Goal: Communication & Community: Participate in discussion

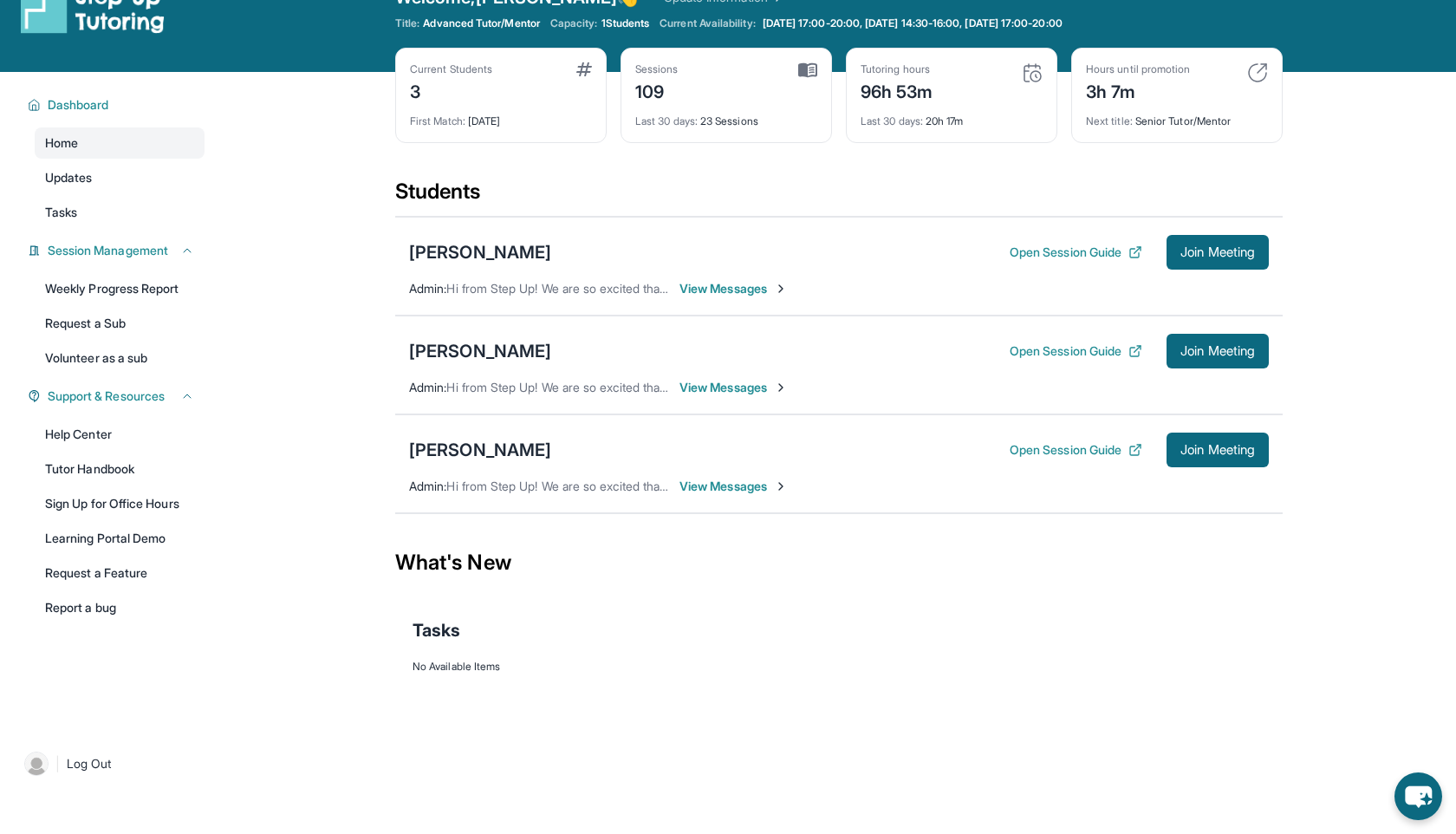
scroll to position [42, 0]
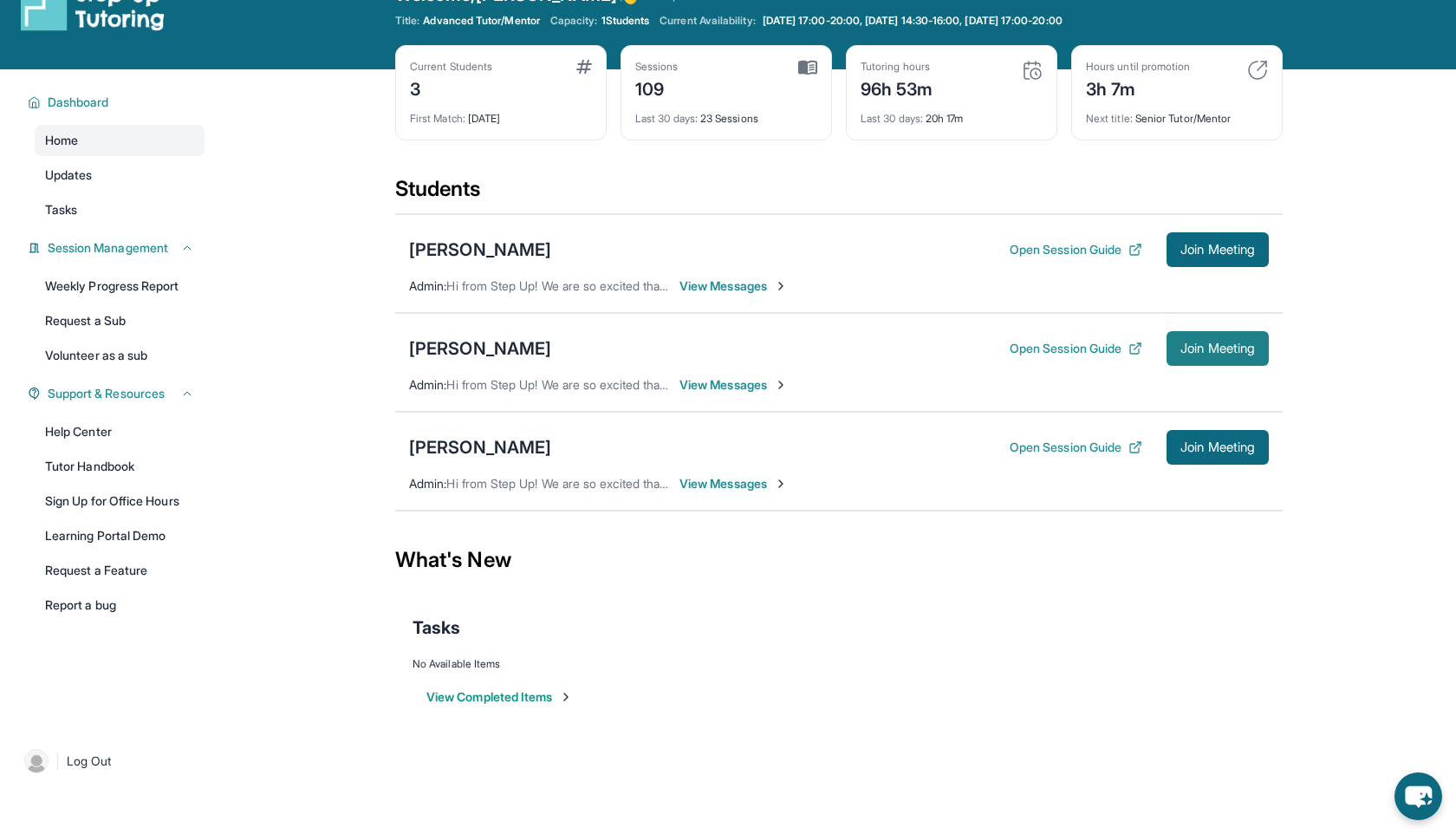
click at [1197, 354] on span "Join Meeting" at bounding box center [1217, 348] width 74 height 11
click at [697, 383] on span "View Messages" at bounding box center [733, 385] width 109 height 18
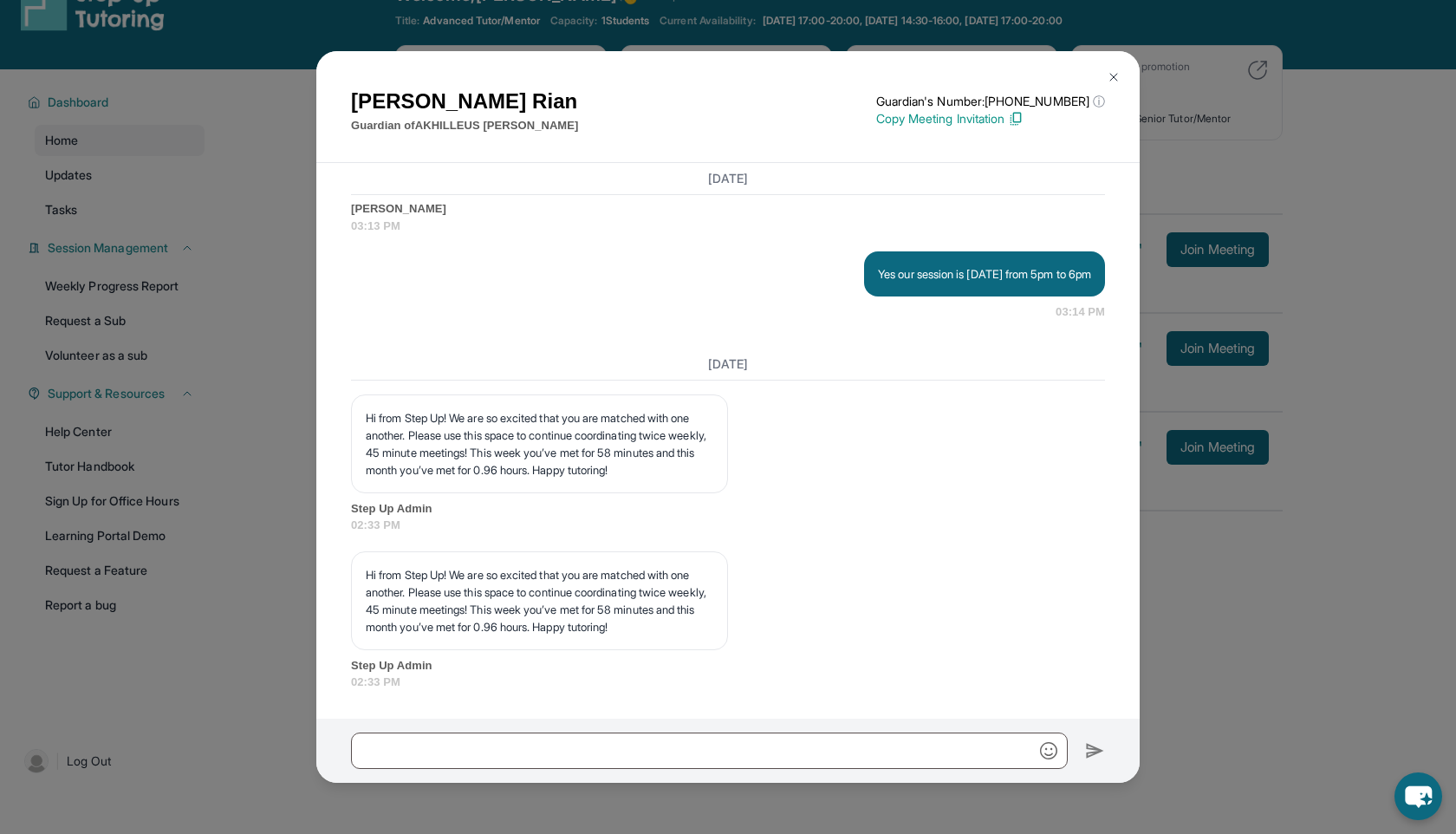
scroll to position [7854, 0]
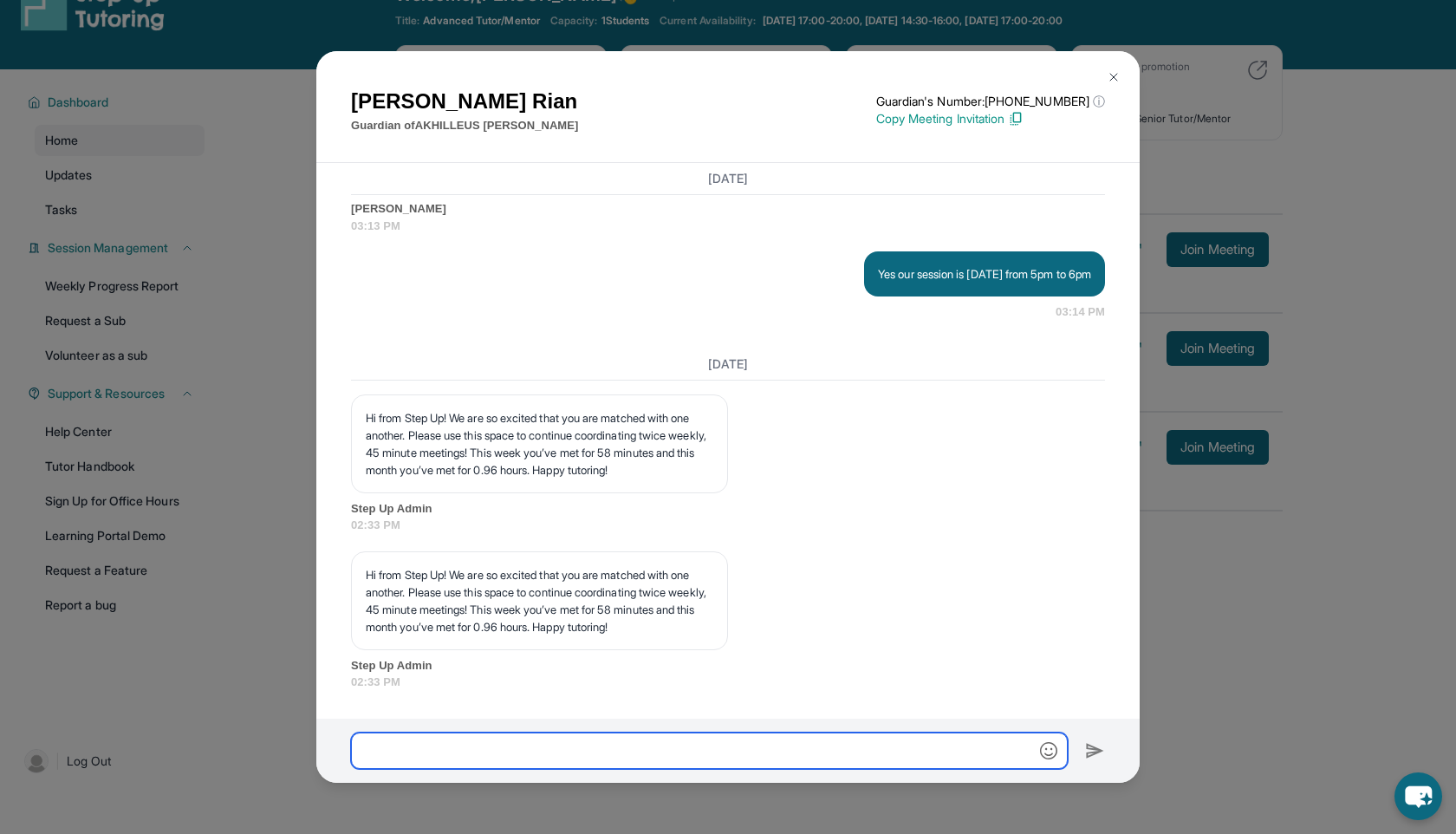
click at [486, 758] on input "text" at bounding box center [709, 750] width 717 height 36
type input "*"
type input "**********"
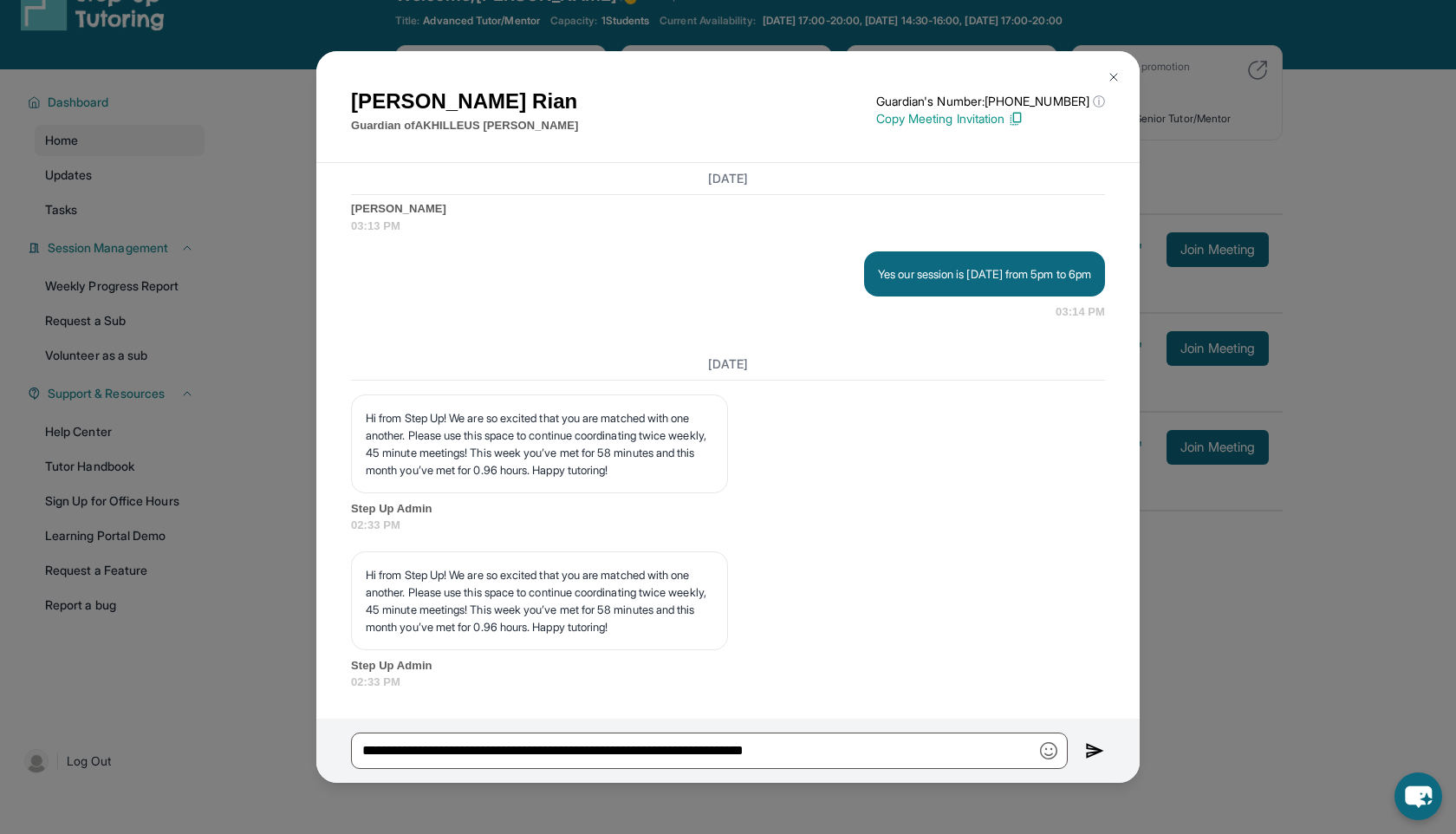
click at [1108, 749] on div "**********" at bounding box center [728, 751] width 823 height 65
click at [1100, 743] on img at bounding box center [1095, 750] width 20 height 21
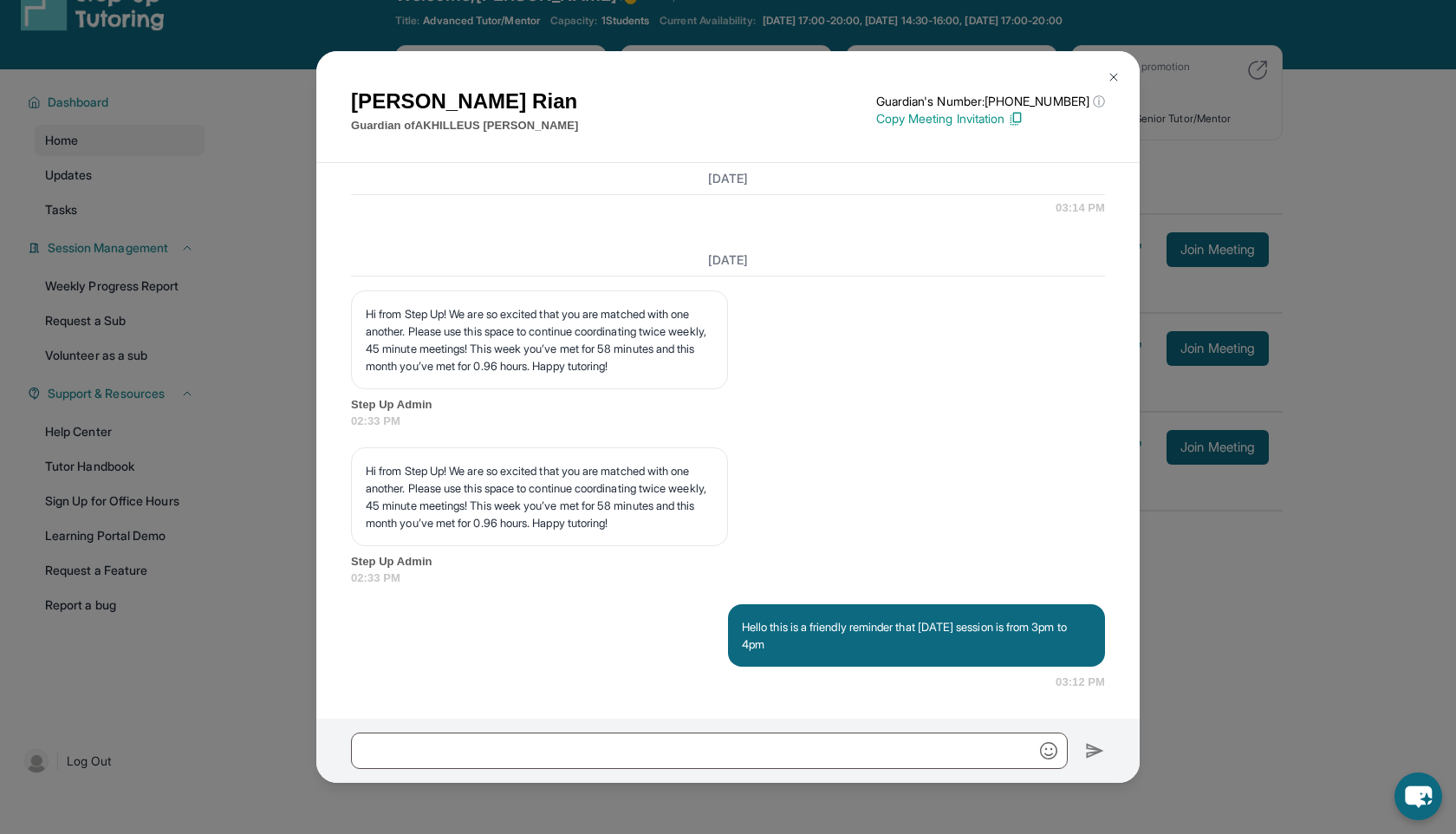
scroll to position [7959, 0]
click at [1123, 72] on button at bounding box center [1113, 76] width 34 height 34
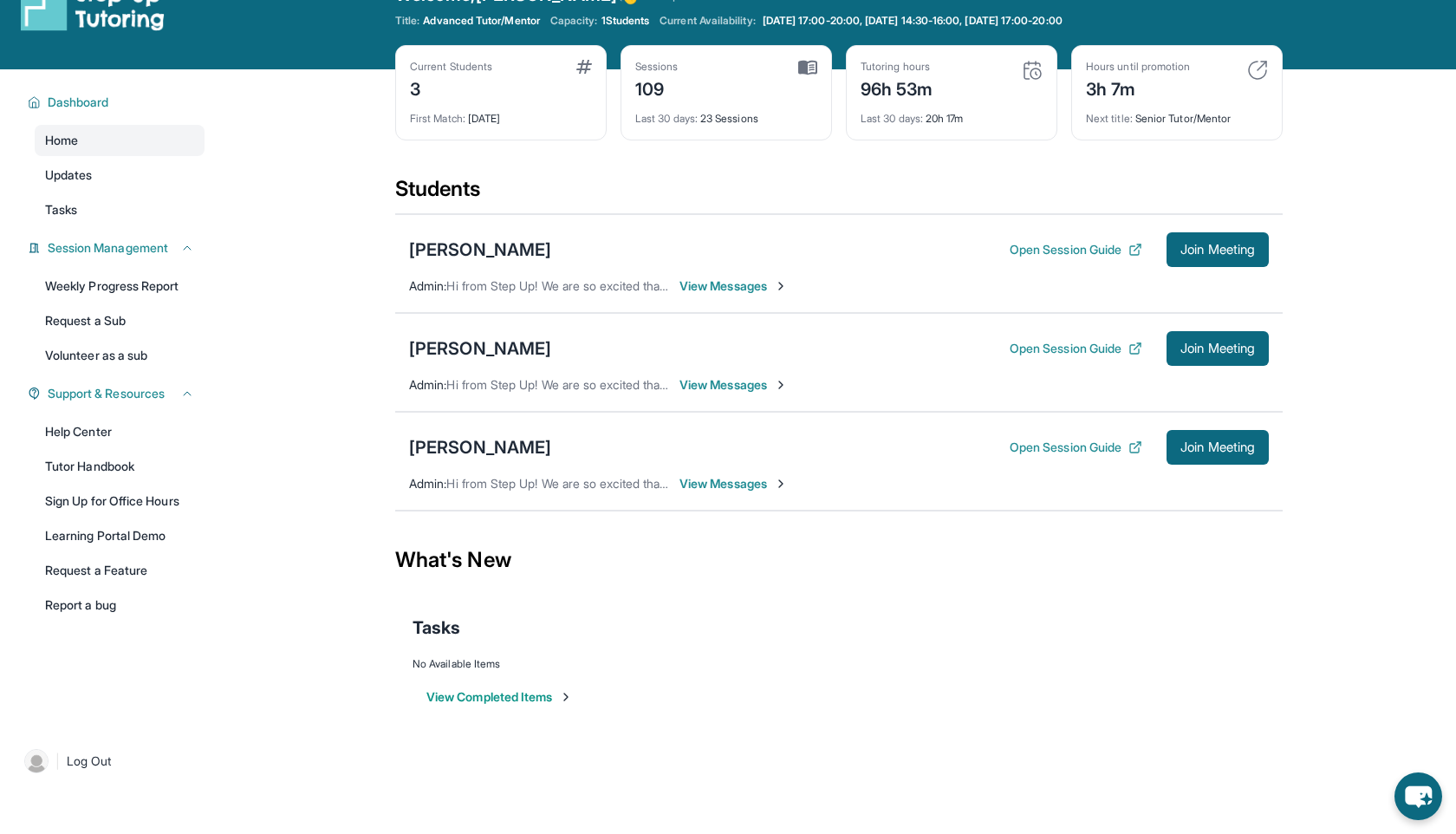
click at [712, 387] on span "View Messages" at bounding box center [733, 385] width 109 height 18
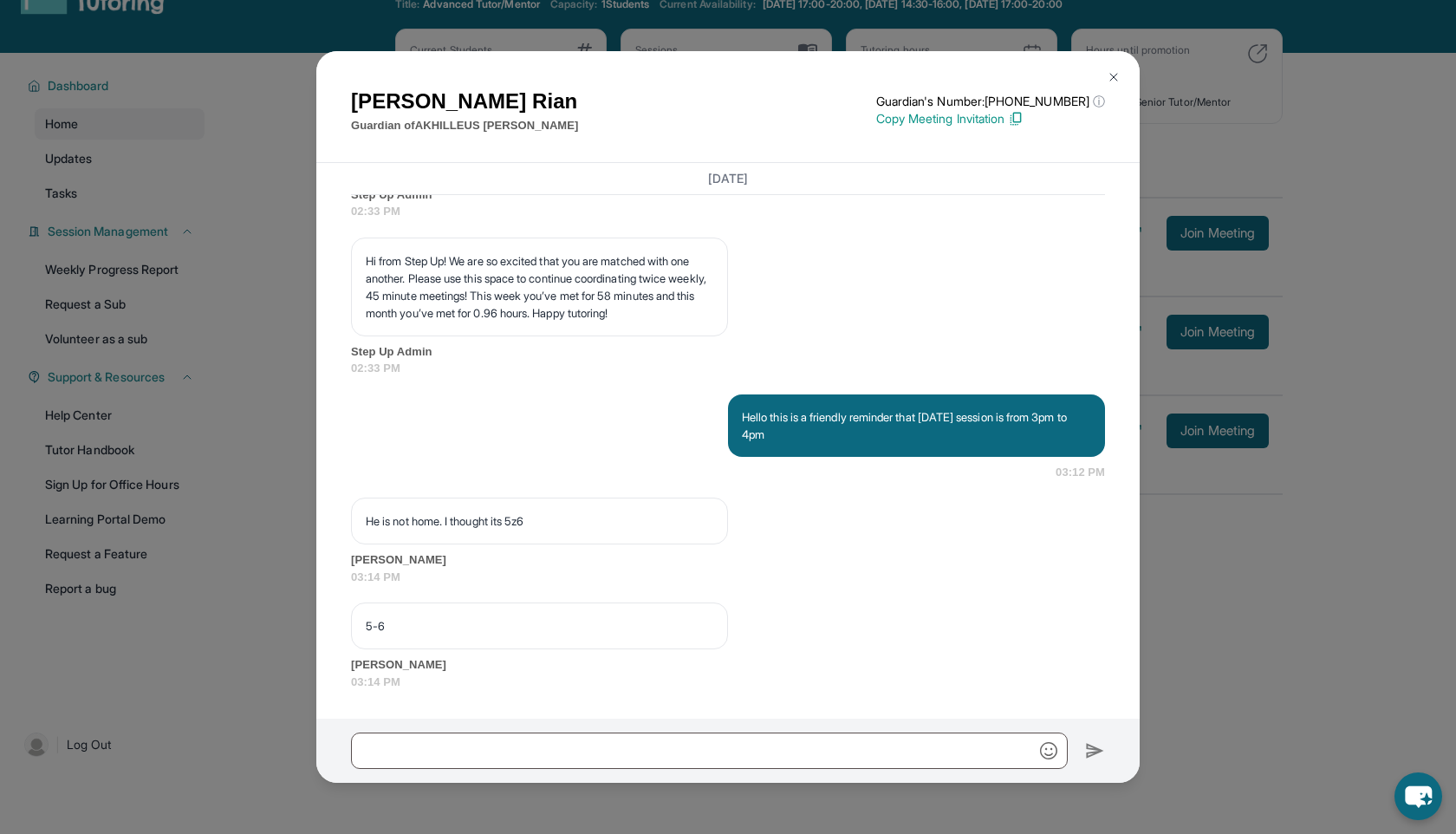
scroll to position [61, 0]
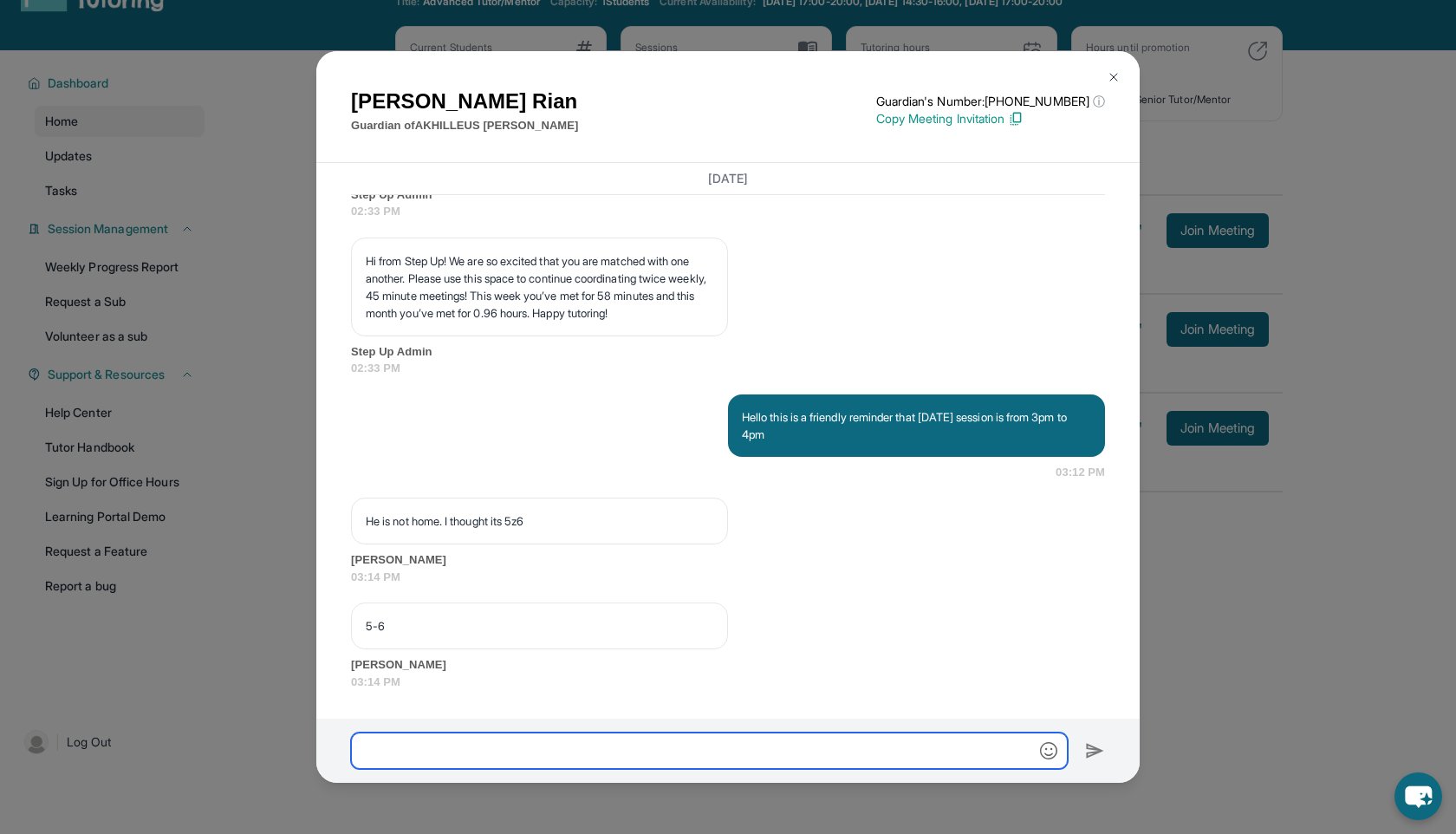
click at [429, 758] on input "text" at bounding box center [709, 750] width 717 height 36
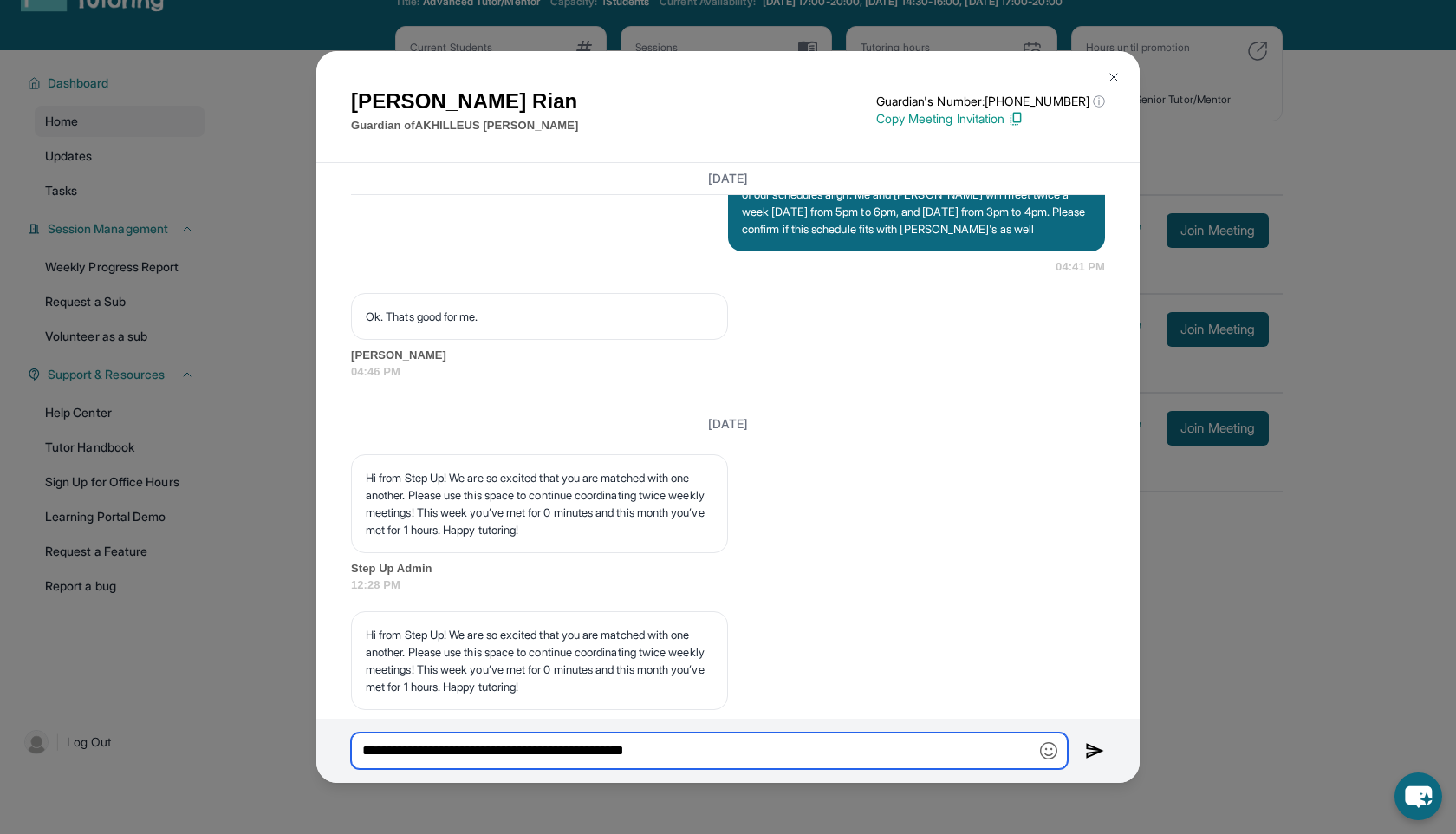
scroll to position [2850, 0]
type input "**********"
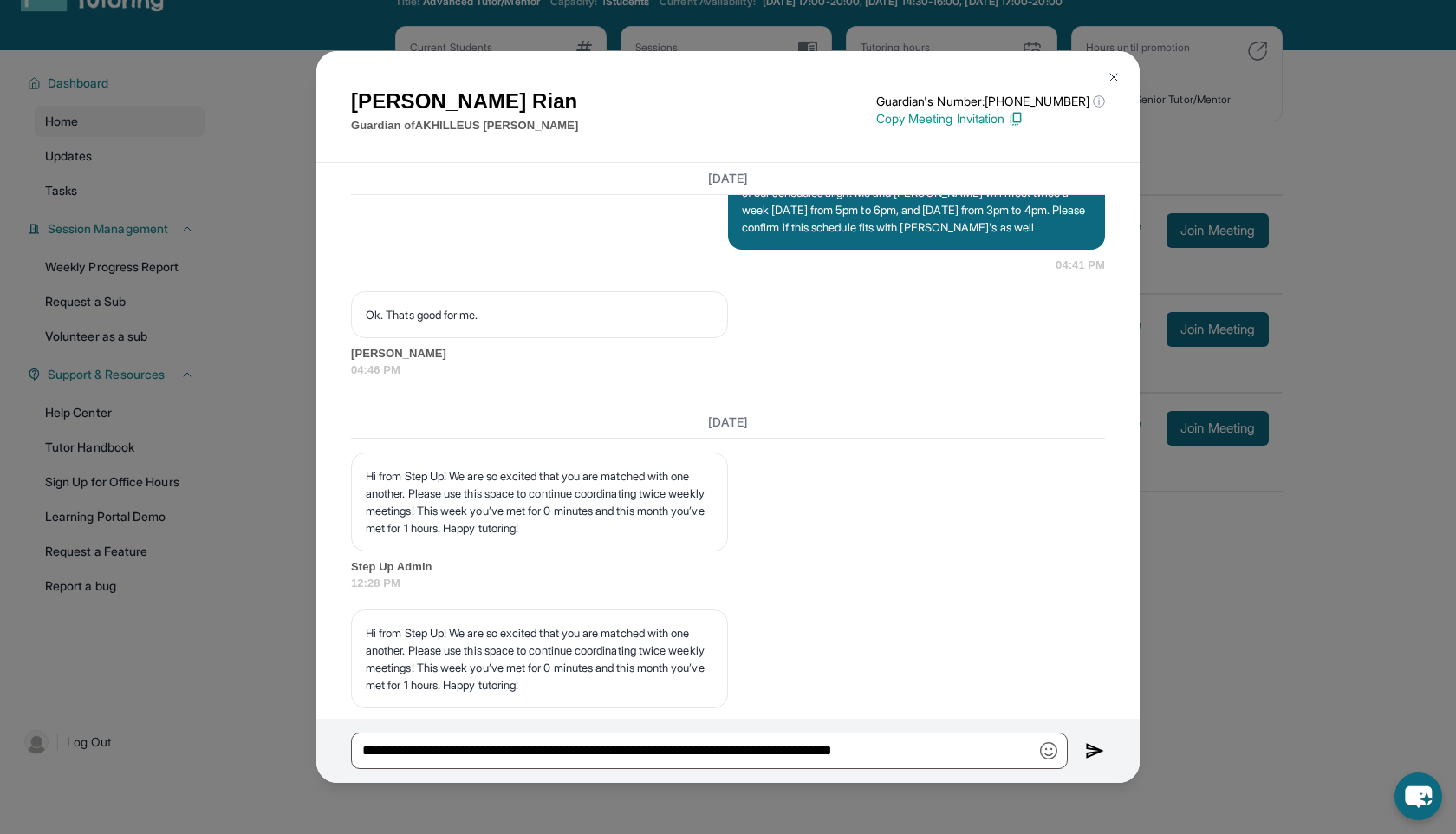
click at [1086, 758] on img at bounding box center [1095, 750] width 20 height 21
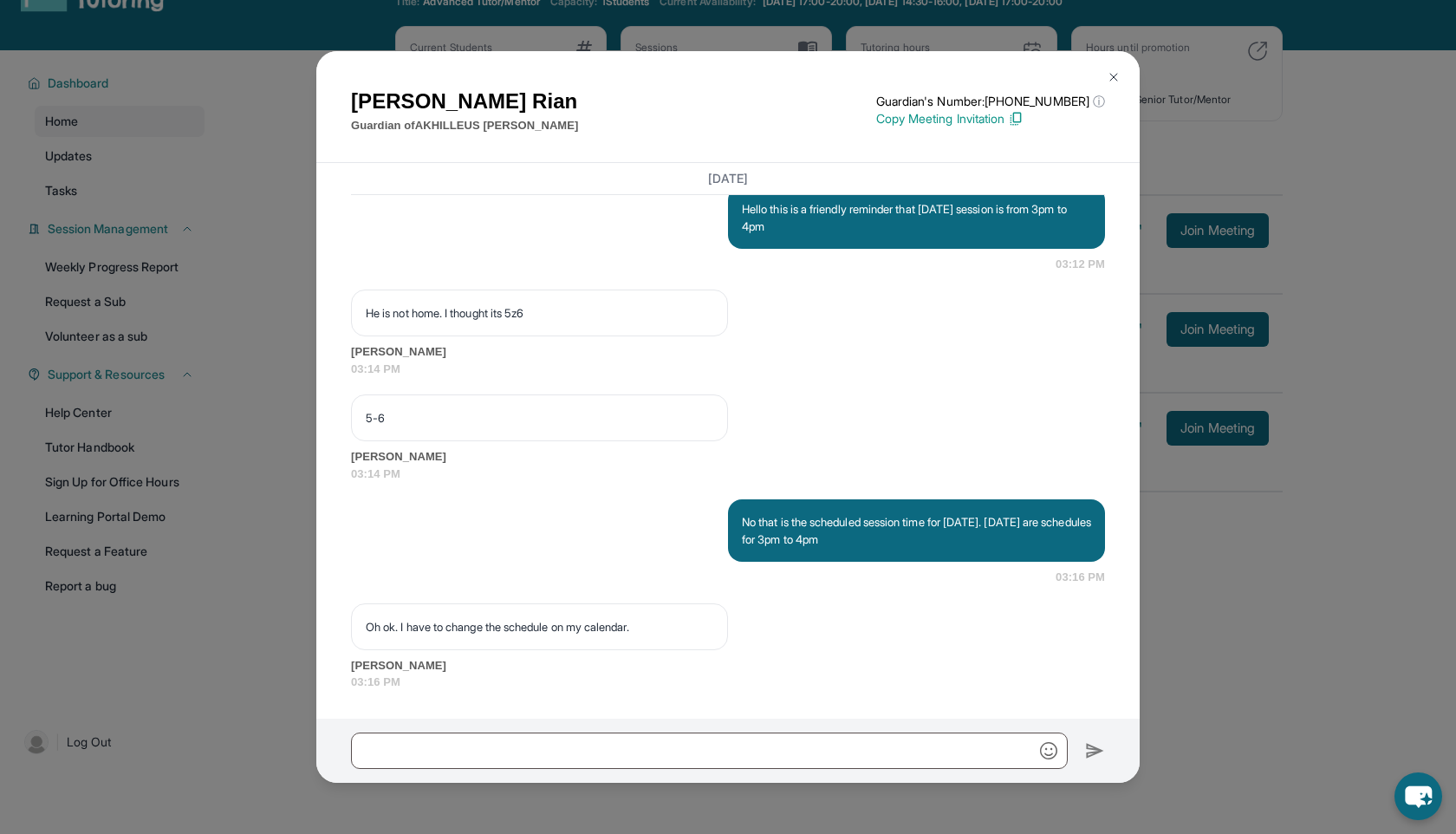
scroll to position [8376, 0]
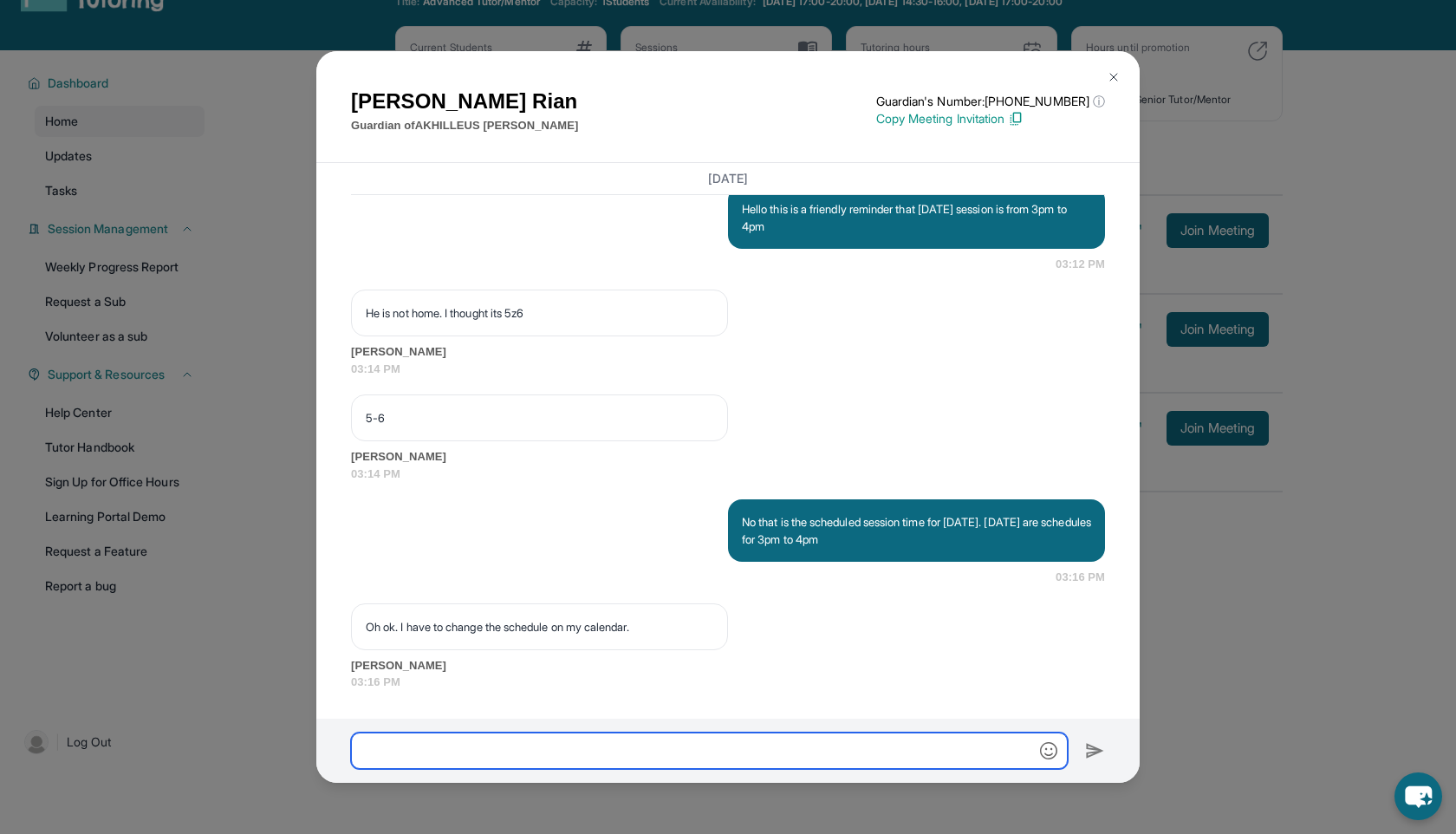
click at [461, 756] on input "text" at bounding box center [709, 750] width 717 height 36
type input "*"
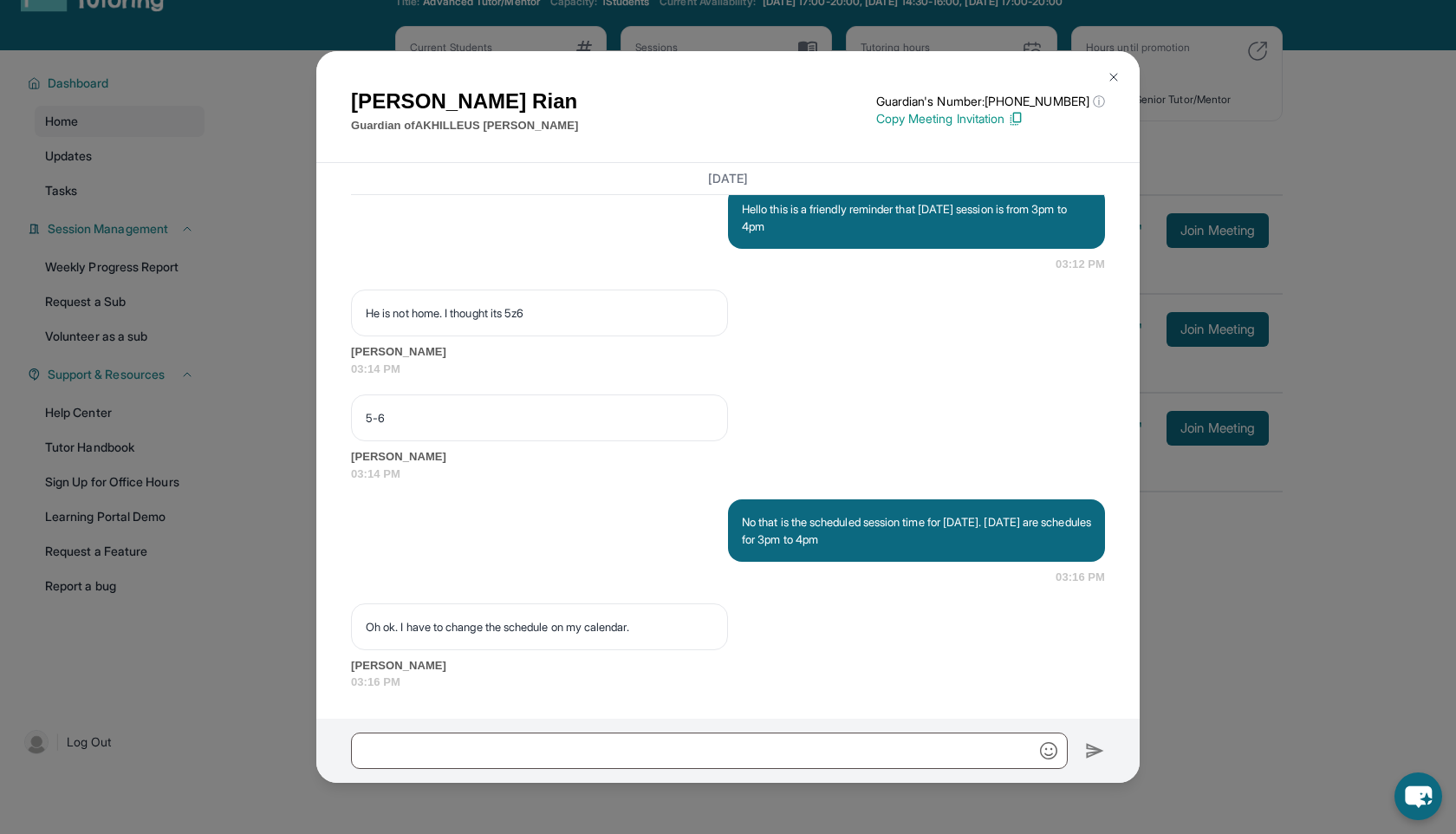
click at [1112, 68] on button at bounding box center [1113, 76] width 34 height 34
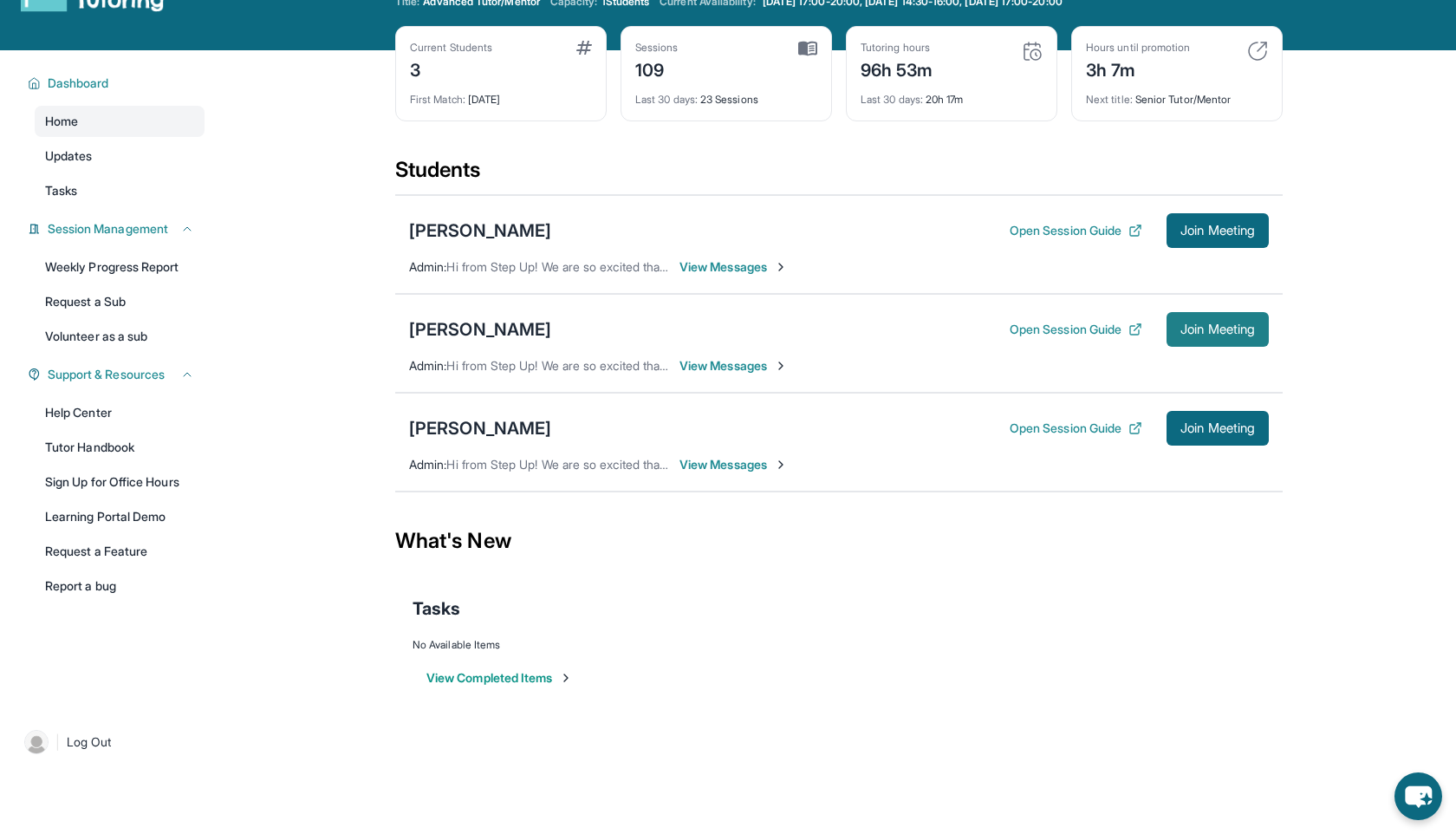
click at [1187, 339] on button "Join Meeting" at bounding box center [1217, 329] width 103 height 34
